Goal: Transaction & Acquisition: Purchase product/service

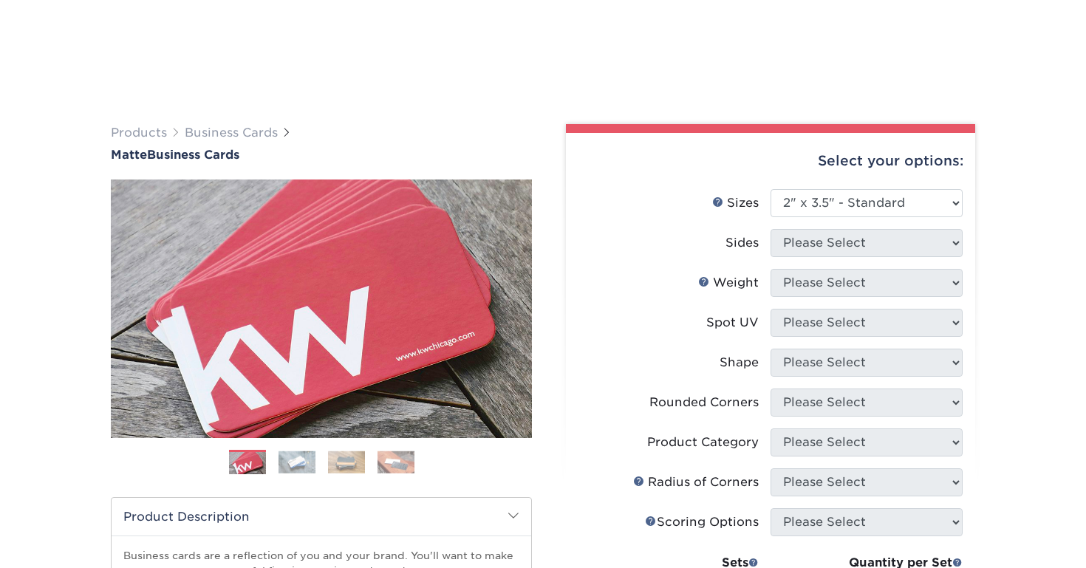
select select "2.00x3.50"
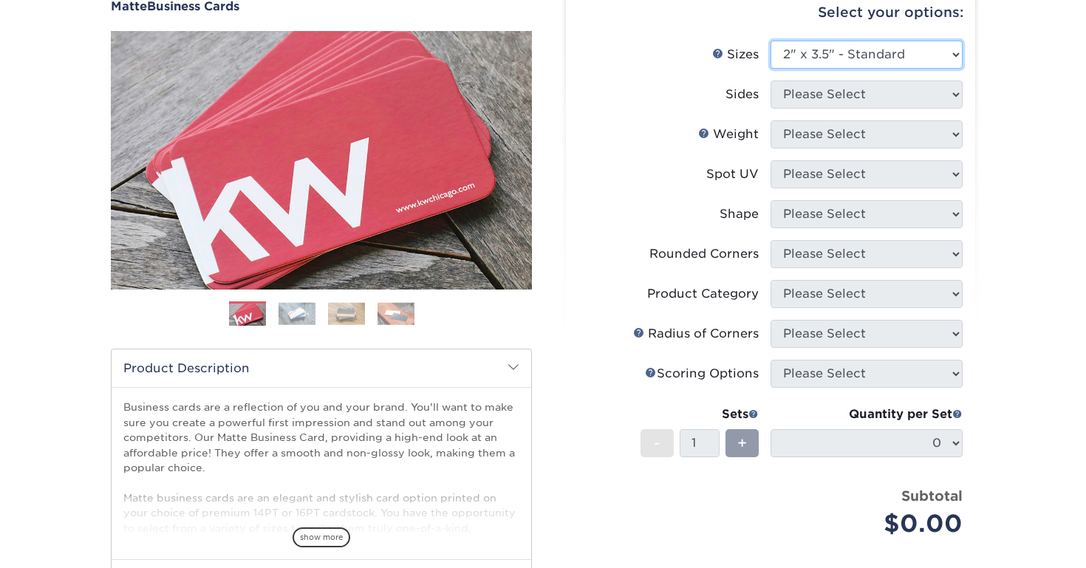
click at [844, 52] on select "Please Select 1.5" x 3.5" - Mini 1.75" x 3.5" - Mini 2" x 2" - Square 2" x 3" -…" at bounding box center [866, 55] width 192 height 28
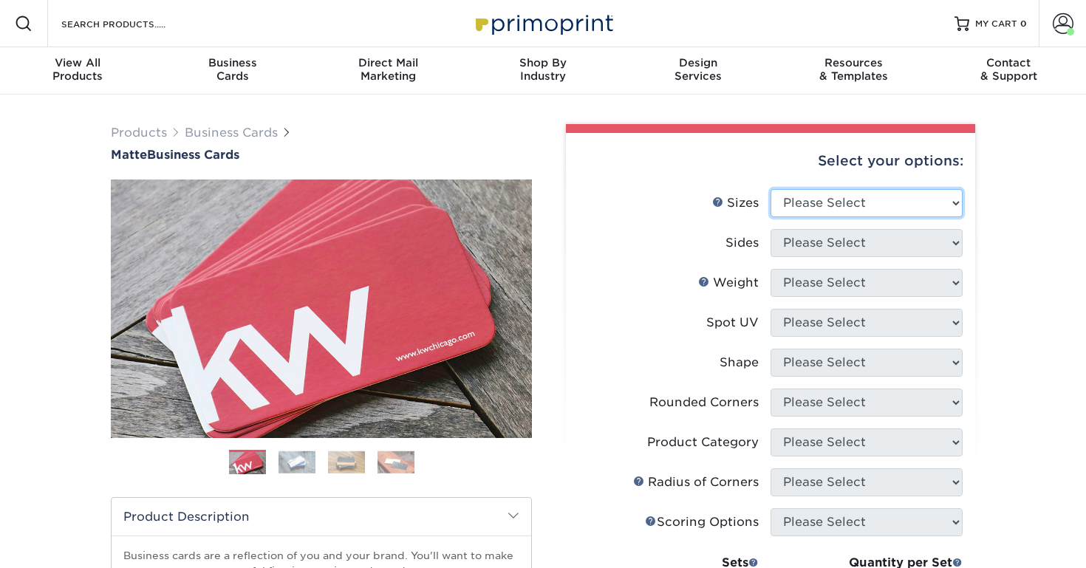
click at [849, 210] on select "Please Select 1.5" x 3.5" - Mini 1.75" x 3.5" - Mini 2" x 2" - Square 2" x 3" -…" at bounding box center [866, 203] width 192 height 28
select select "2.00x3.50"
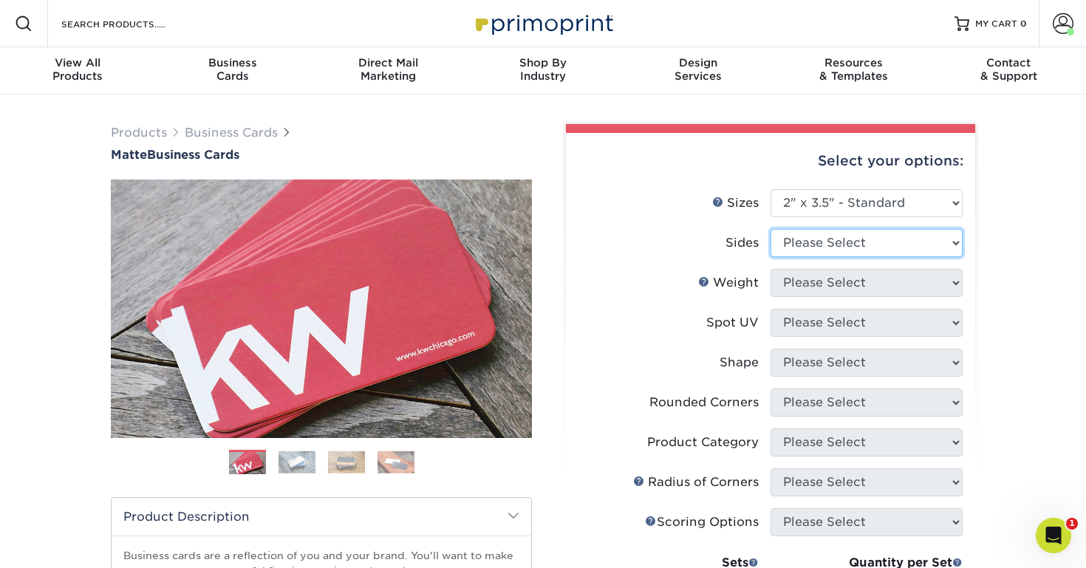
click at [815, 250] on select "Please Select Print Both Sides Print Front Only" at bounding box center [866, 243] width 192 height 28
select select "13abbda7-1d64-4f25-8bb2-c179b224825d"
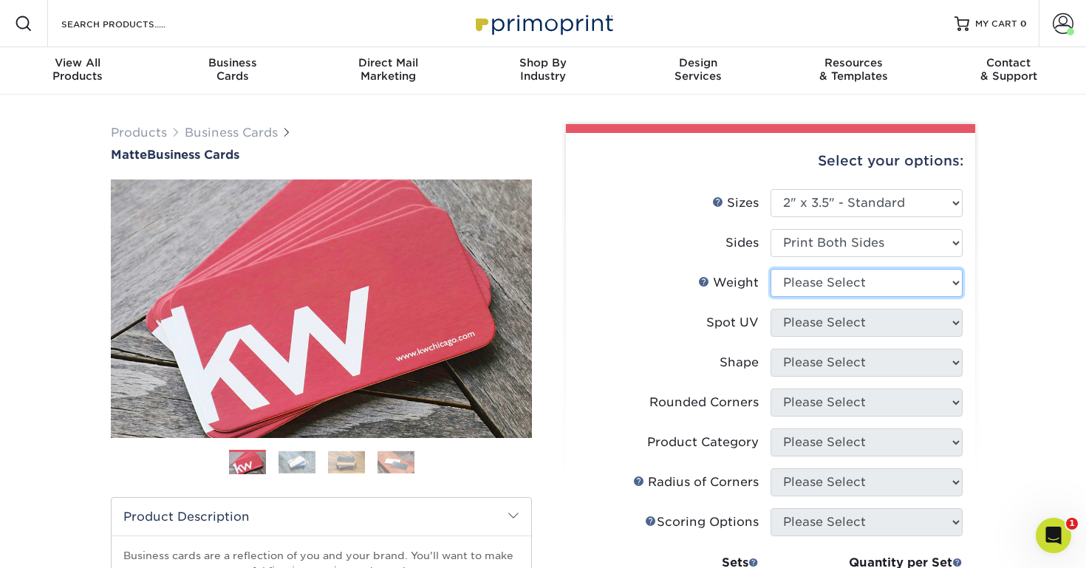
click at [810, 284] on select "Please Select 16PT 14PT" at bounding box center [866, 283] width 192 height 28
select select "16PT"
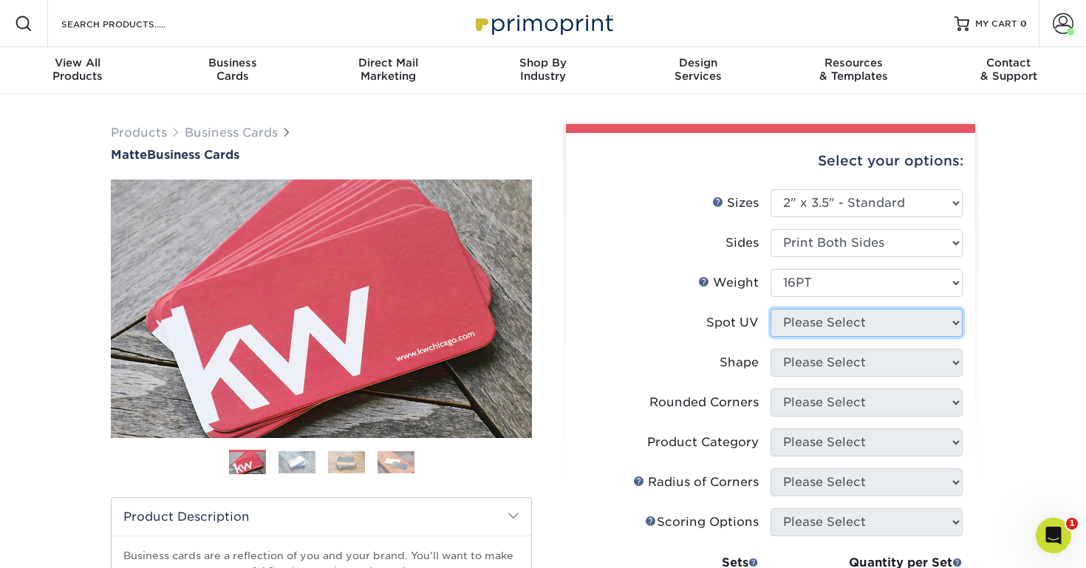
click at [811, 326] on select "Please Select No Spot UV Front and Back (Both Sides) Front Only Back Only" at bounding box center [866, 323] width 192 height 28
select select "3"
click at [0, 0] on select at bounding box center [0, 0] width 0 height 0
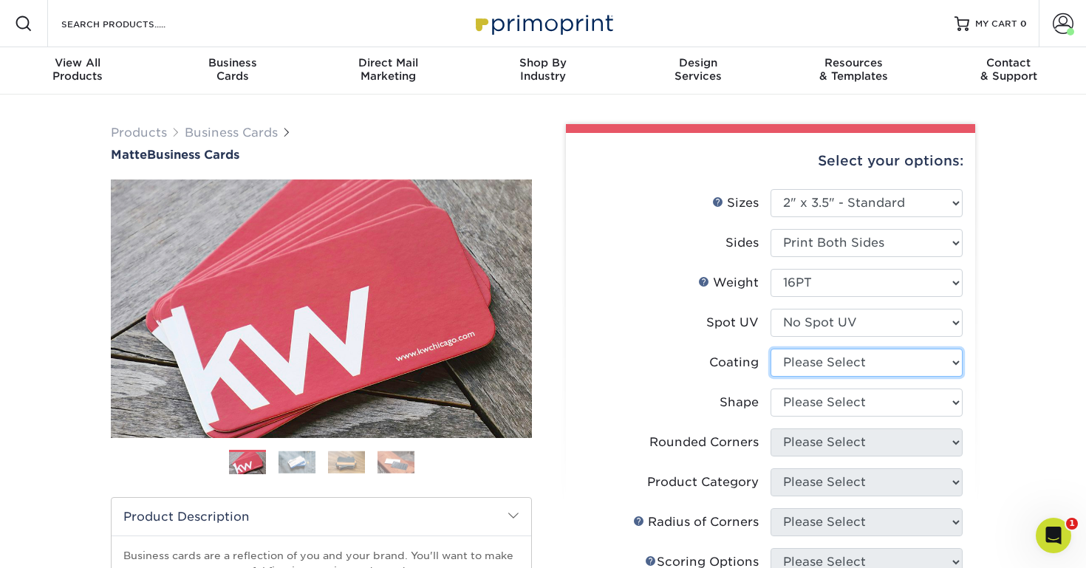
select select "121bb7b5-3b4d-429f-bd8d-bbf80e953313"
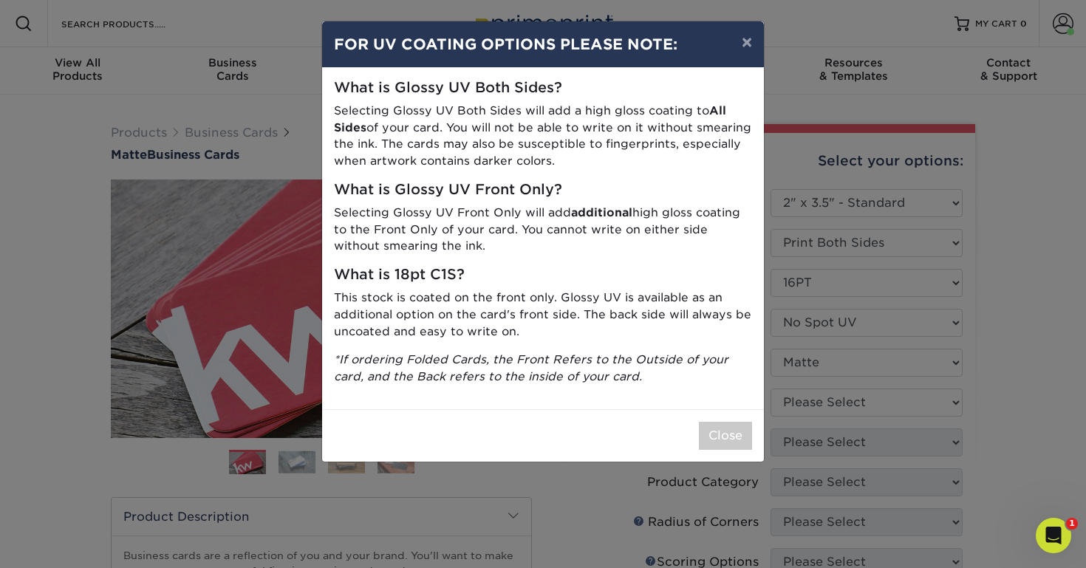
click at [810, 400] on div "× FOR UV COATING OPTIONS PLEASE NOTE: What is Glossy UV Both Sides? Selecting G…" at bounding box center [543, 284] width 1086 height 568
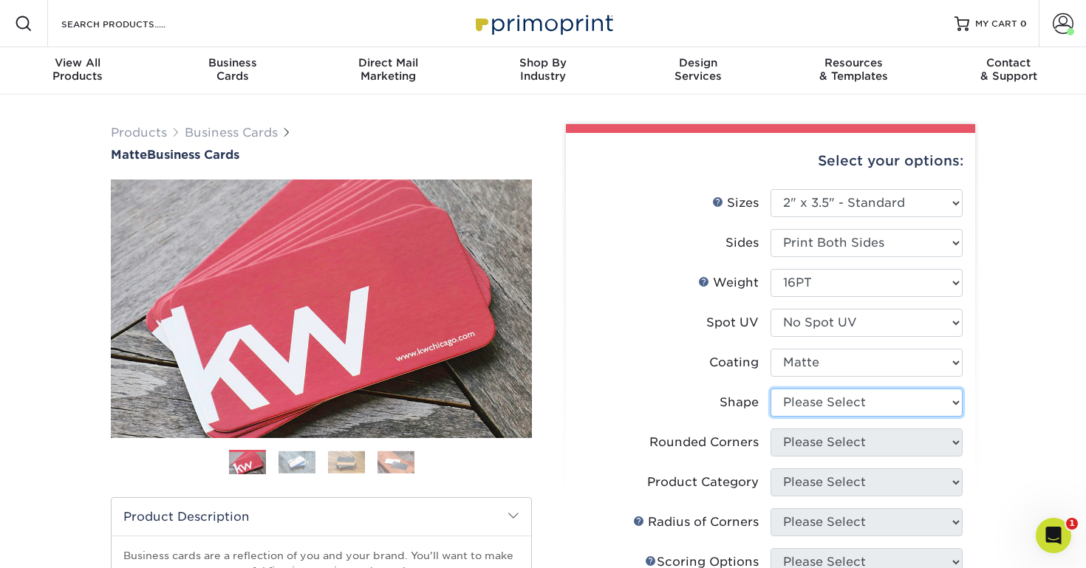
click at [810, 400] on select "Please Select Standard Oval" at bounding box center [866, 403] width 192 height 28
select select "standard"
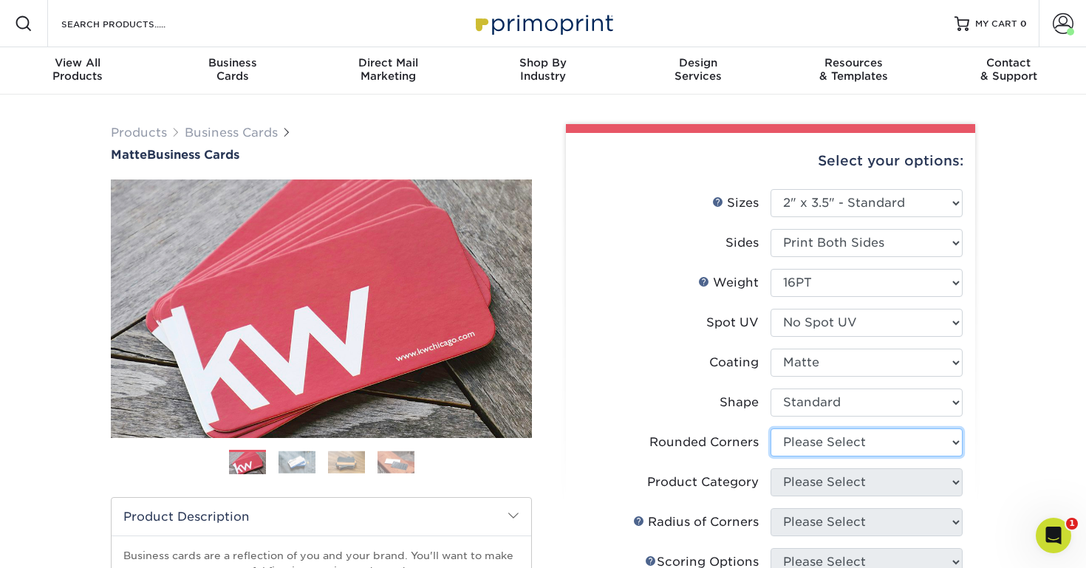
click at [817, 440] on select "Please Select Yes - Round 2 Corners Yes - Round 4 Corners No" at bounding box center [866, 442] width 192 height 28
select select "0"
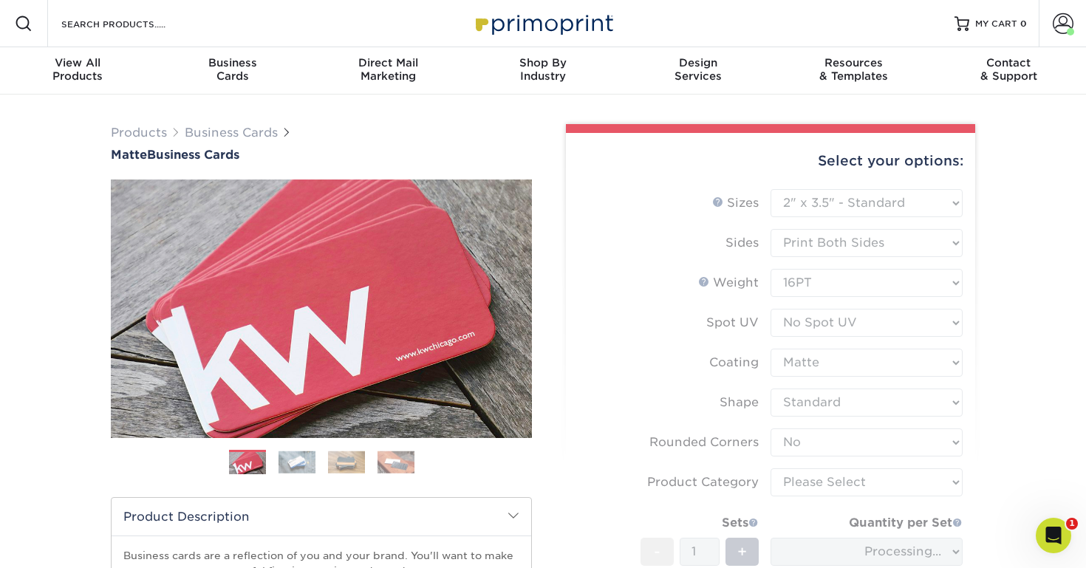
click at [808, 483] on form "Sizes Help Sizes Please Select 1.5" x 3.5" - Mini 1.75" x 3.5" - Mini 2" x 2" -…" at bounding box center [771, 434] width 386 height 491
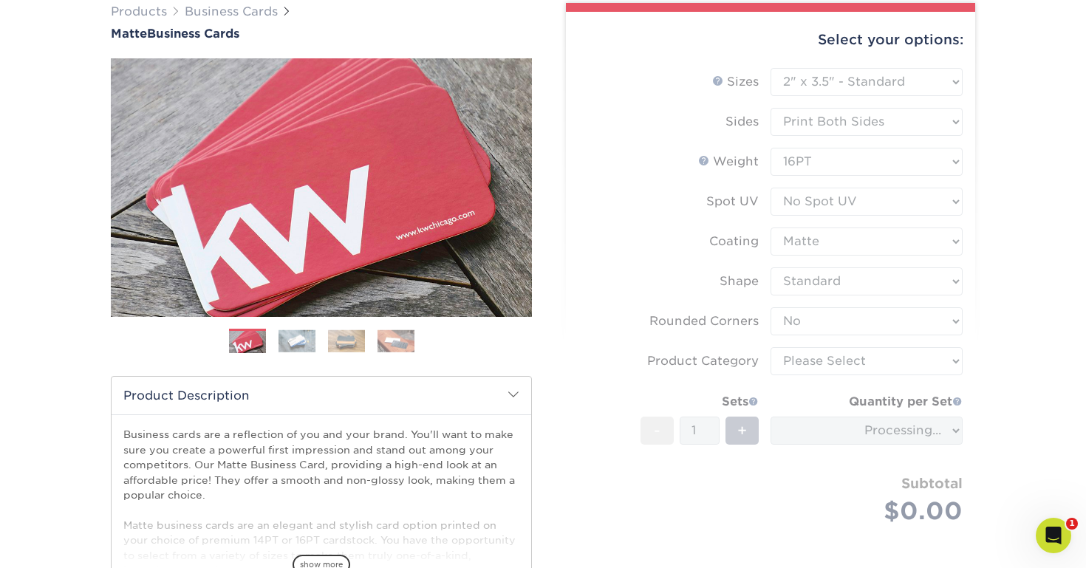
scroll to position [125, 0]
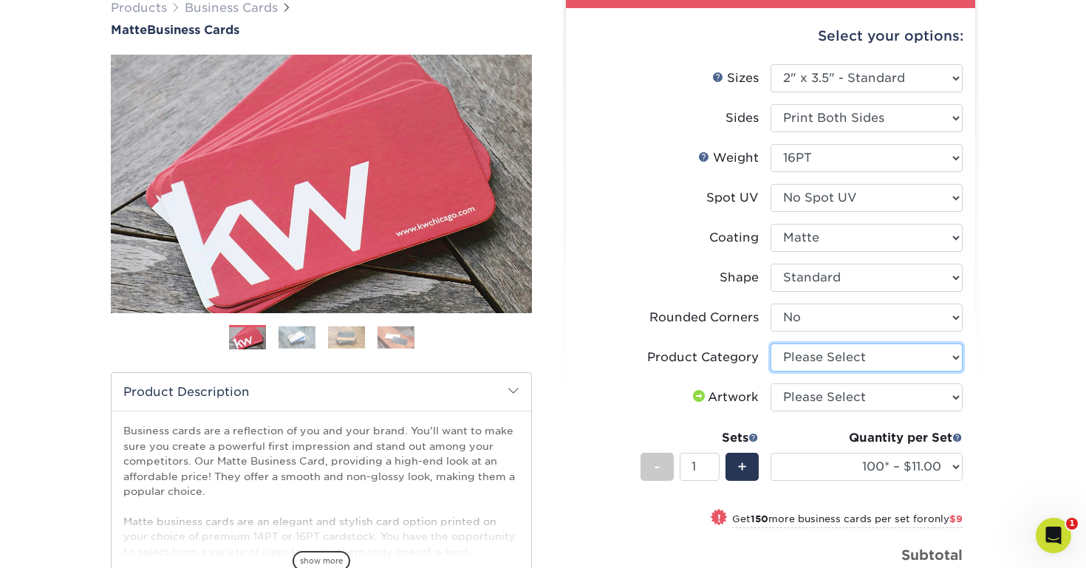
click at [849, 355] on select "Please Select Business Cards" at bounding box center [866, 357] width 192 height 28
select select "3b5148f1-0588-4f88-a218-97bcfdce65c1"
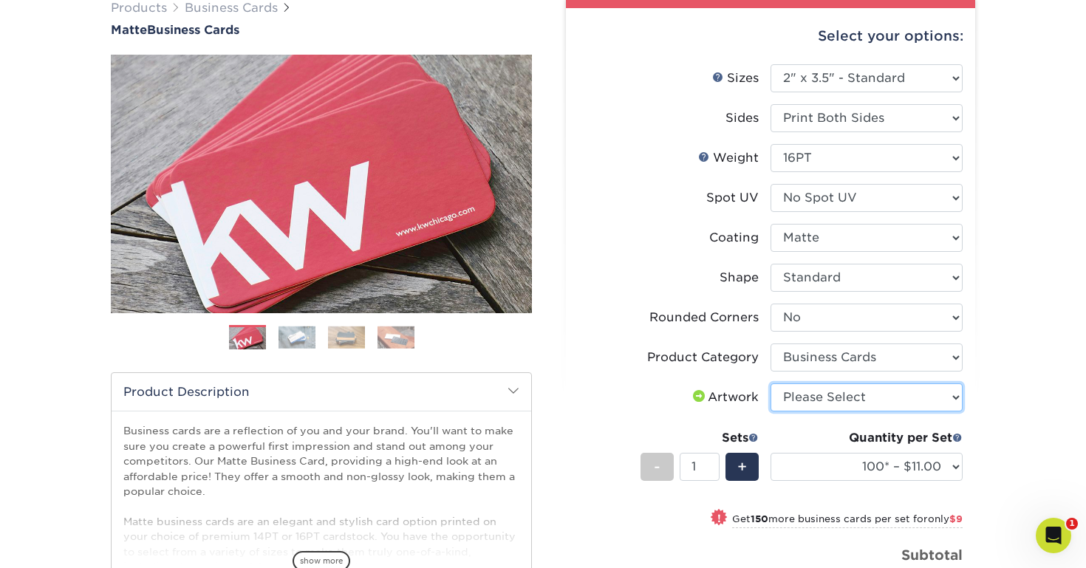
click at [848, 390] on select "Please Select I will upload files I need a design - $100" at bounding box center [866, 397] width 192 height 28
select select "upload"
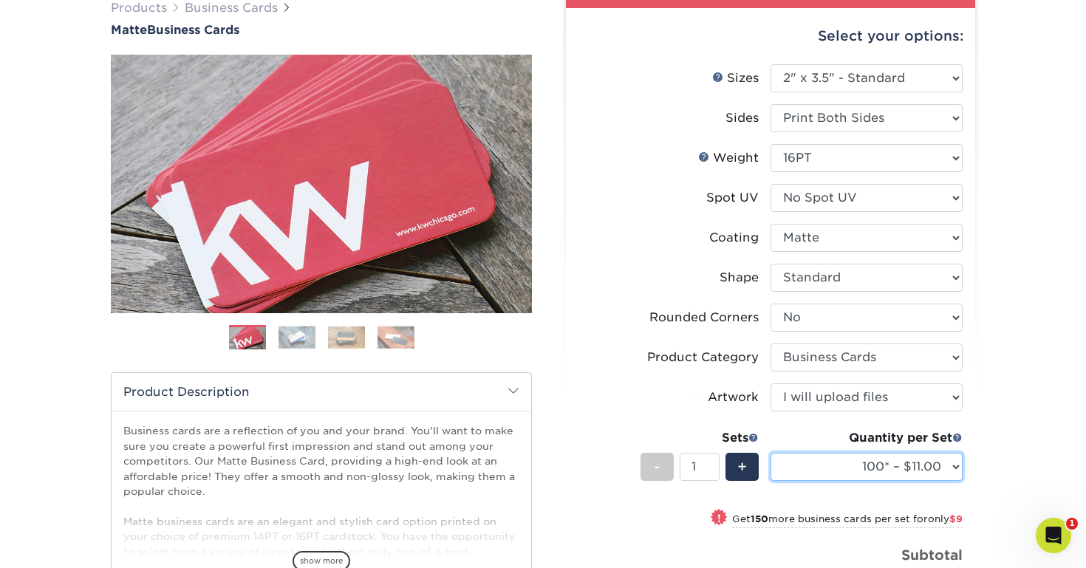
click at [845, 462] on select "100* – $11.00 250* – $20.00 500 – $39.00 1000 – $49.00 2500 – $87.00 5000 – $16…" at bounding box center [866, 467] width 192 height 28
